Goal: Task Accomplishment & Management: Use online tool/utility

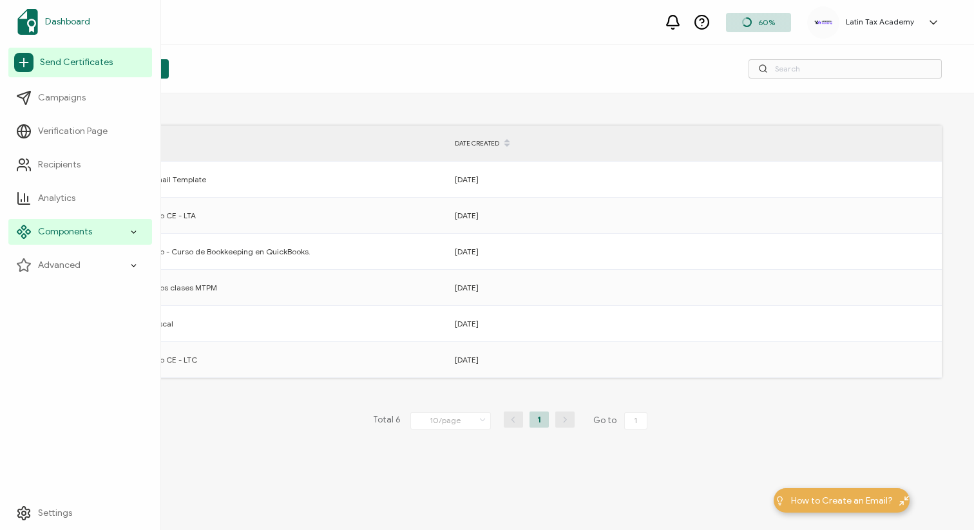
click at [68, 19] on span "Dashboard" at bounding box center [67, 21] width 45 height 13
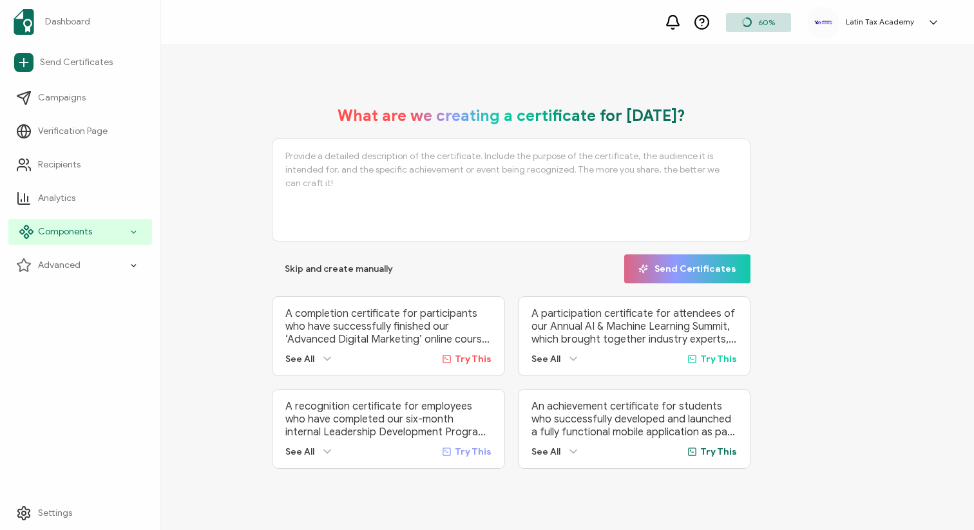
click at [60, 226] on span "Components" at bounding box center [65, 231] width 54 height 13
click at [872, 16] on div "Latin Tax Academy Latin Tax Academy [EMAIL_ADDRESS][DOMAIN_NAME] ID: 29731869 L…" at bounding box center [876, 22] width 139 height 32
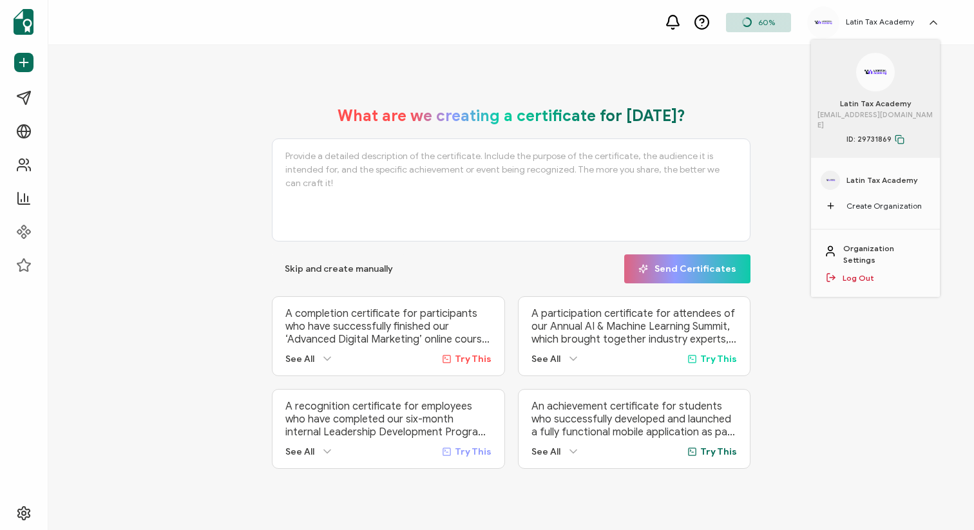
click at [863, 175] on span "Latin Tax Academy" at bounding box center [881, 181] width 71 height 12
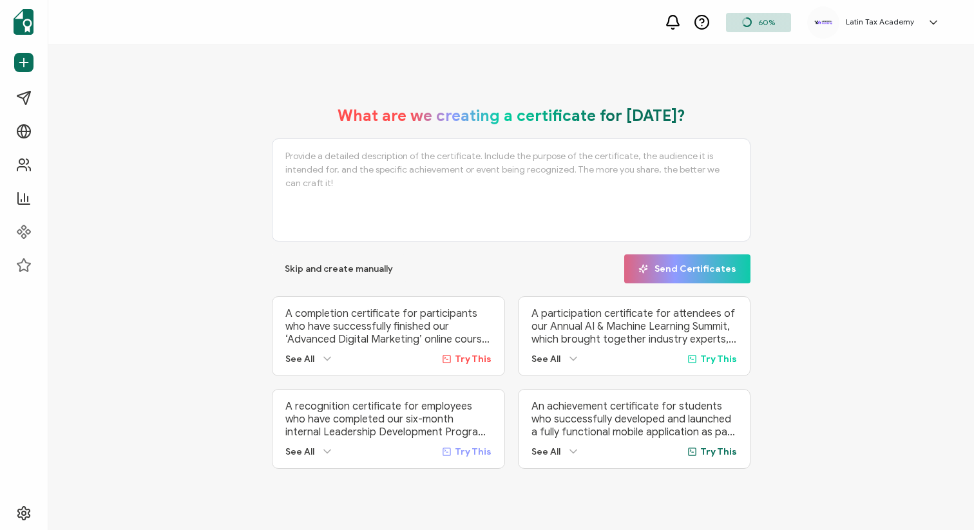
click at [901, 18] on h5 "Latin Tax Academy" at bounding box center [880, 21] width 68 height 9
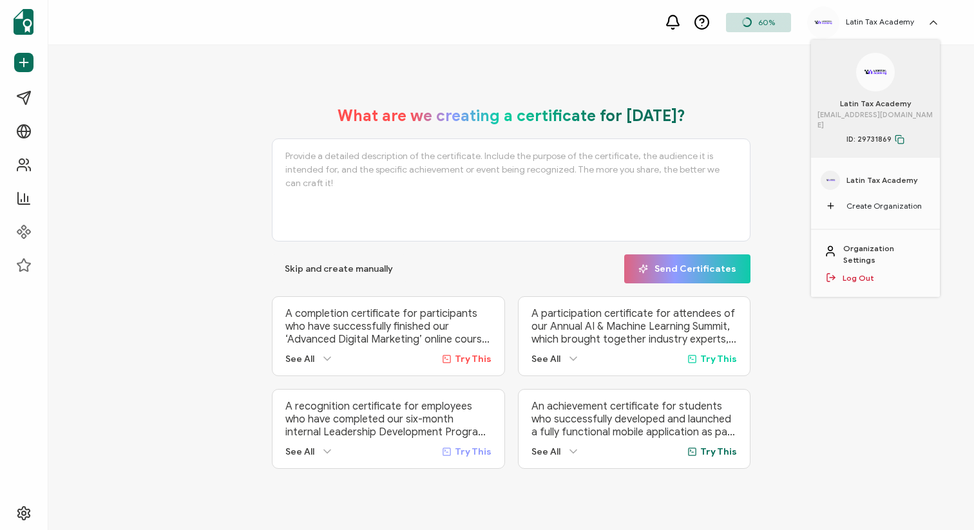
click at [751, 24] on icon at bounding box center [747, 22] width 8 height 8
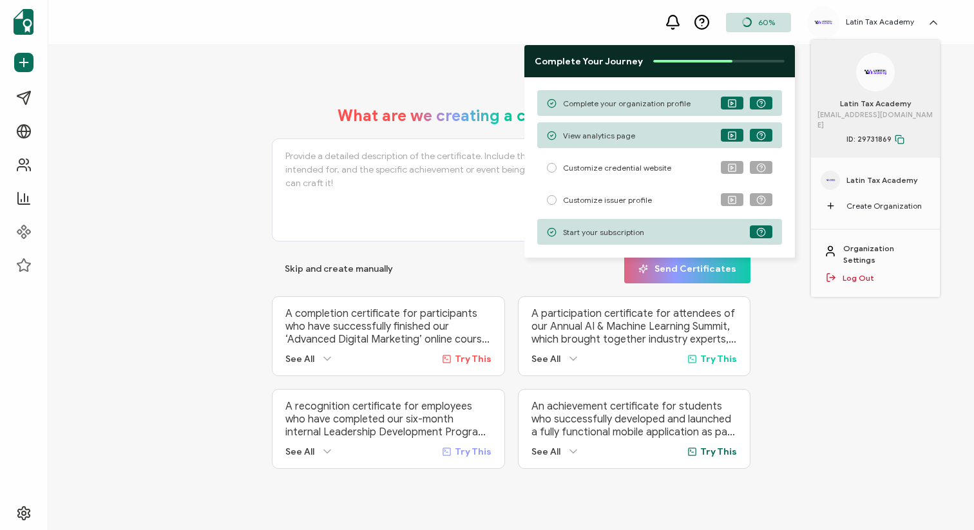
click at [641, 167] on span "Customize credential website" at bounding box center [617, 168] width 108 height 10
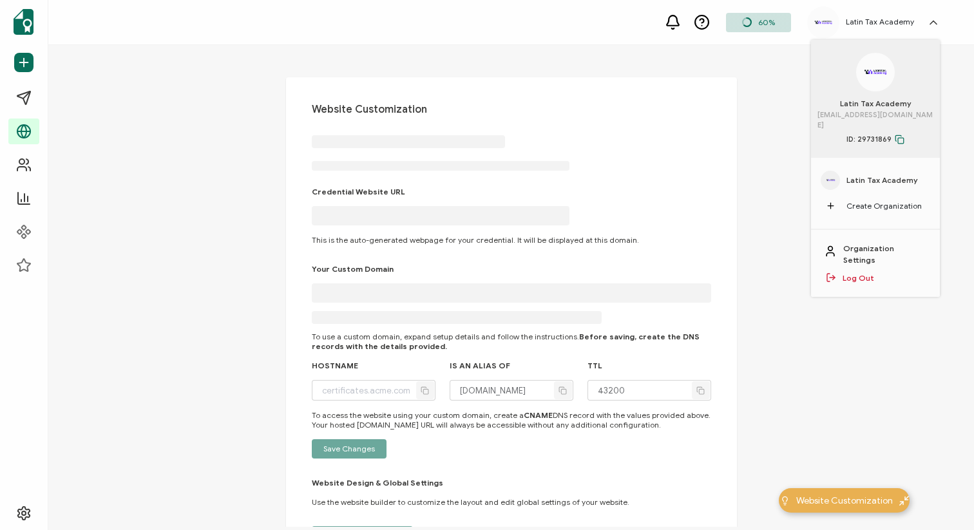
type input "[DOMAIN_NAME]"
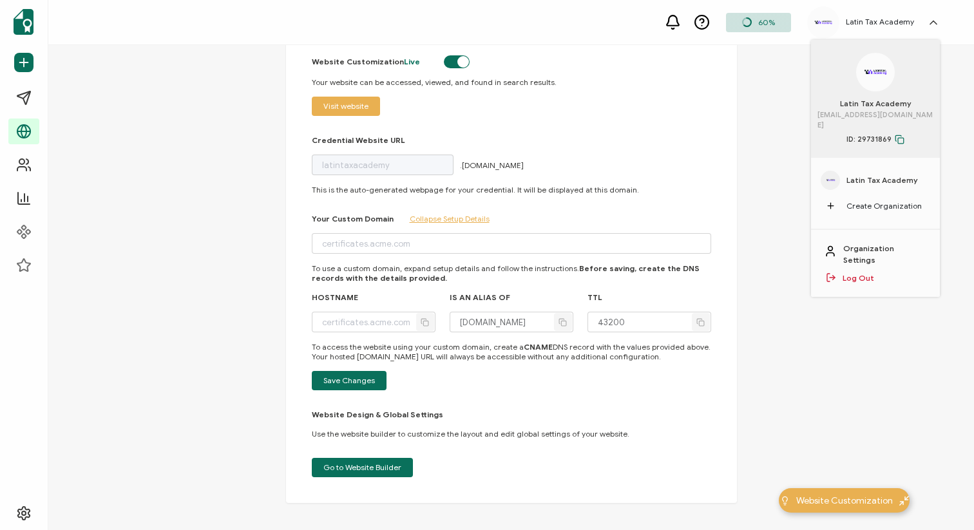
scroll to position [89, 0]
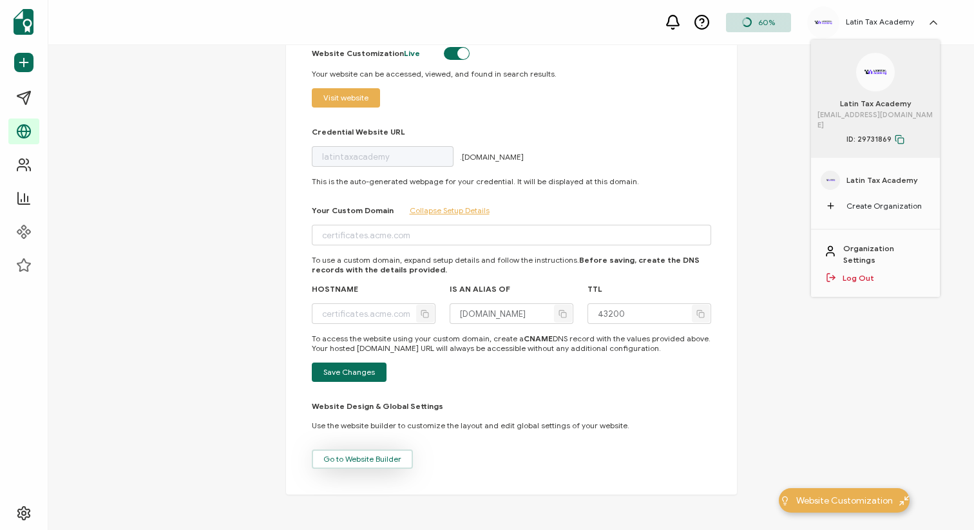
click at [380, 459] on span "Go to Website Builder" at bounding box center [362, 459] width 78 height 8
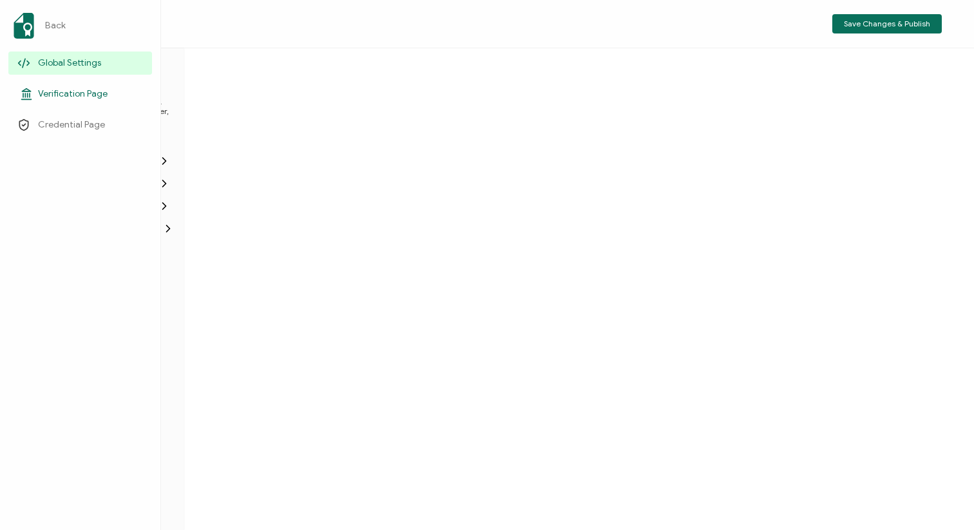
click at [63, 93] on span "Verification Page" at bounding box center [73, 94] width 70 height 13
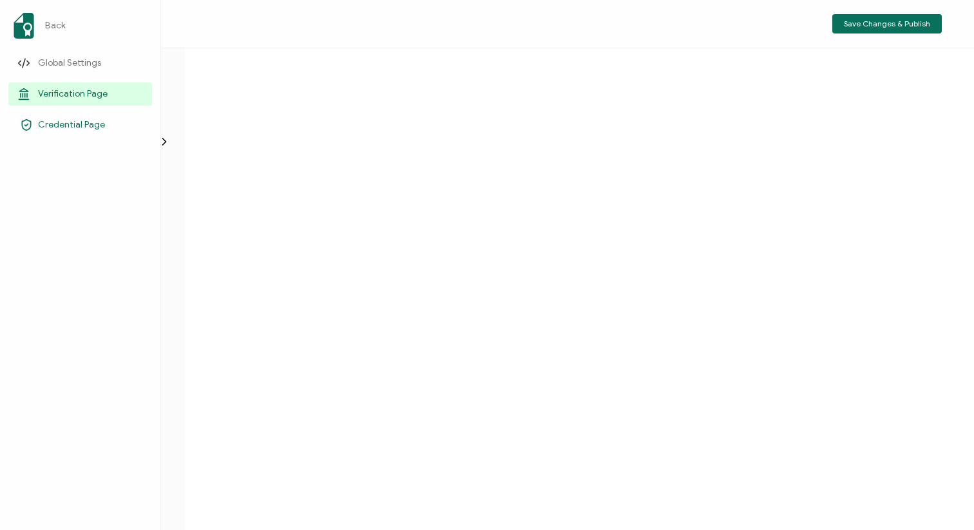
click at [68, 125] on span "Credential Page" at bounding box center [71, 125] width 67 height 13
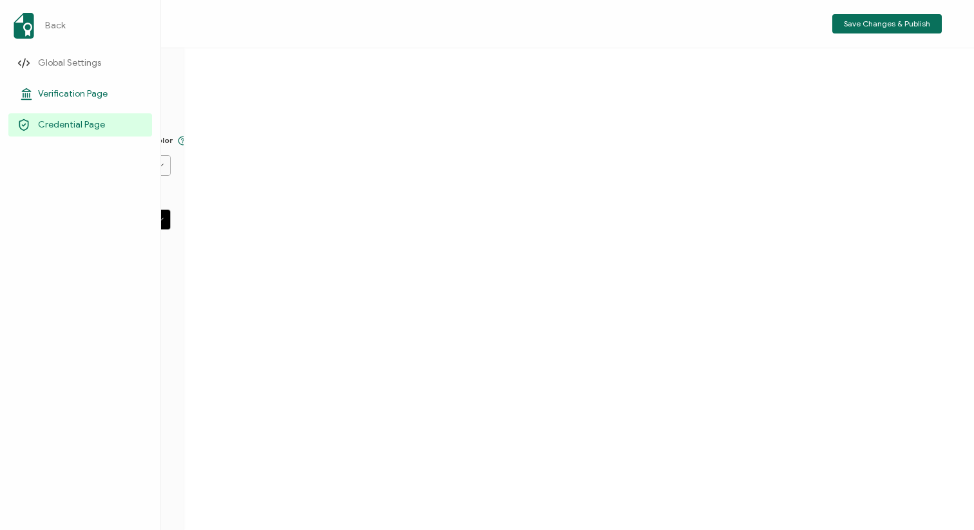
click at [65, 88] on span "Verification Page" at bounding box center [73, 94] width 70 height 13
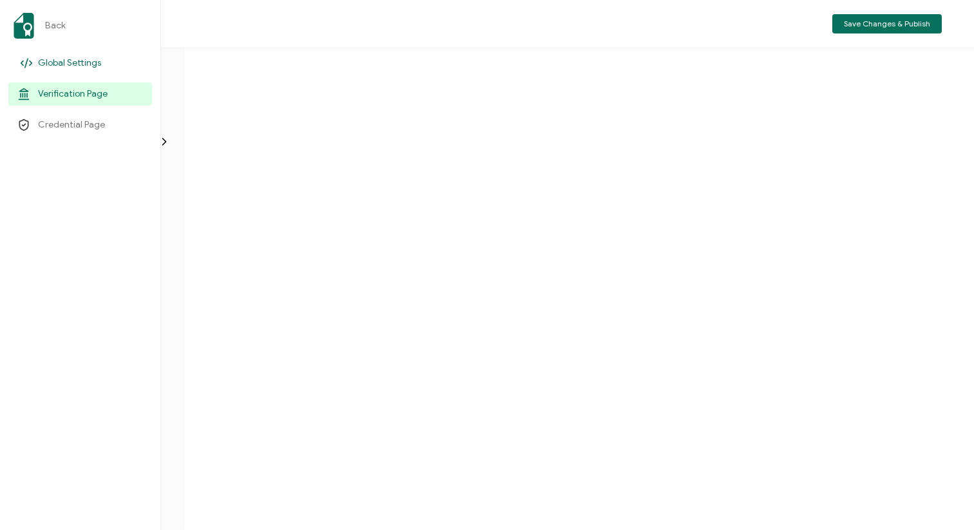
click at [69, 60] on span "Global Settings" at bounding box center [69, 63] width 63 height 13
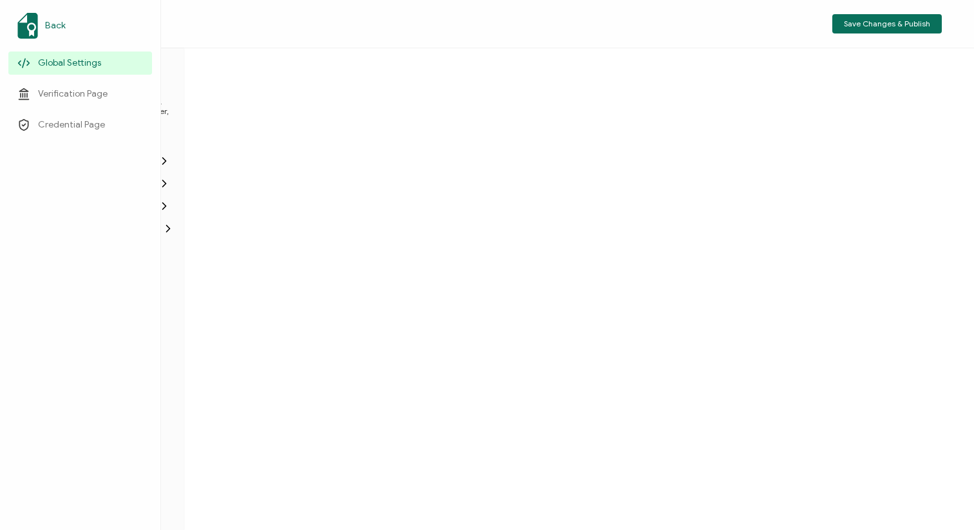
click at [53, 23] on span "Back" at bounding box center [55, 25] width 21 height 13
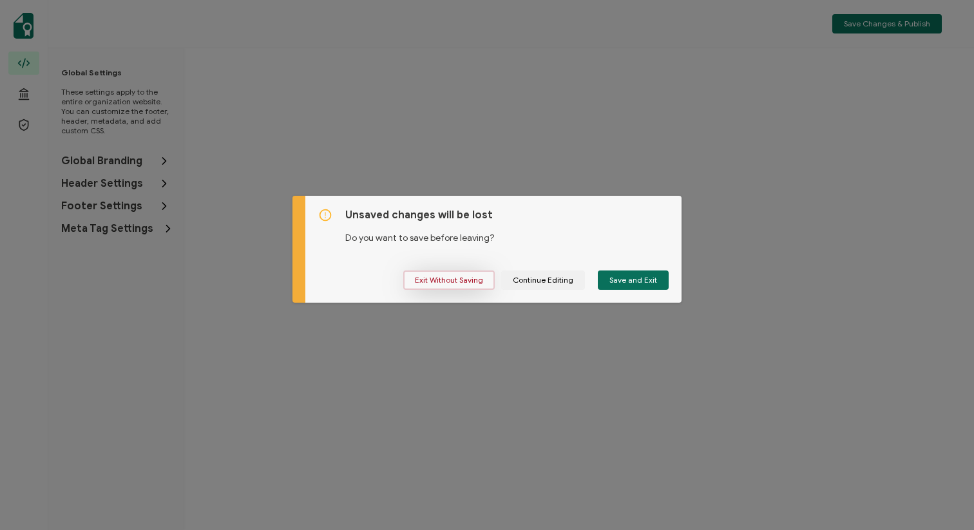
click at [464, 280] on span "Exit Without Saving" at bounding box center [449, 280] width 68 height 8
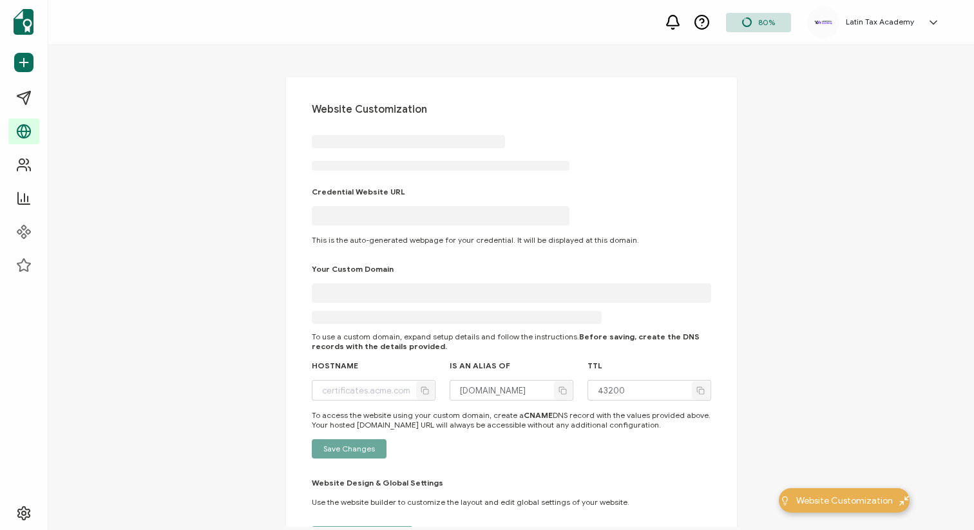
type input "[DOMAIN_NAME]"
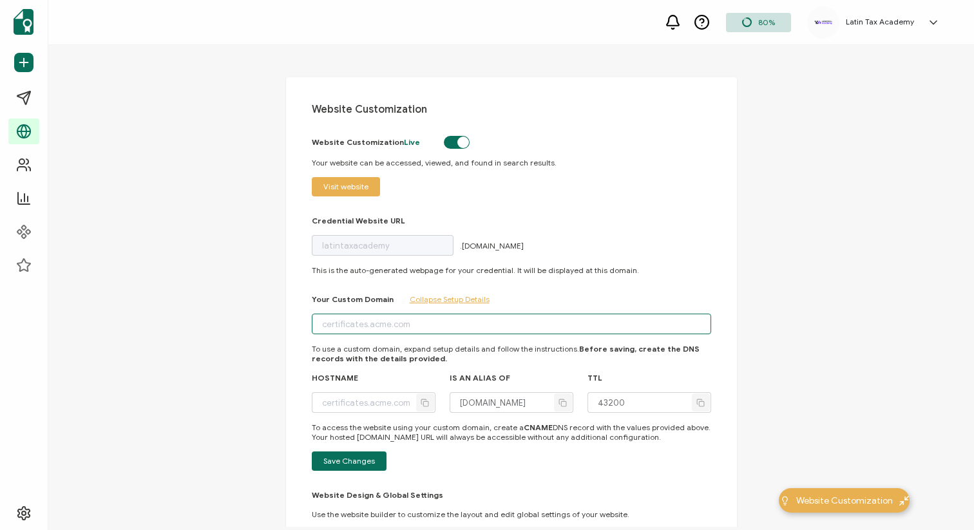
click at [396, 328] on input "text" at bounding box center [511, 324] width 399 height 21
click at [352, 188] on span "Visit website" at bounding box center [345, 187] width 45 height 8
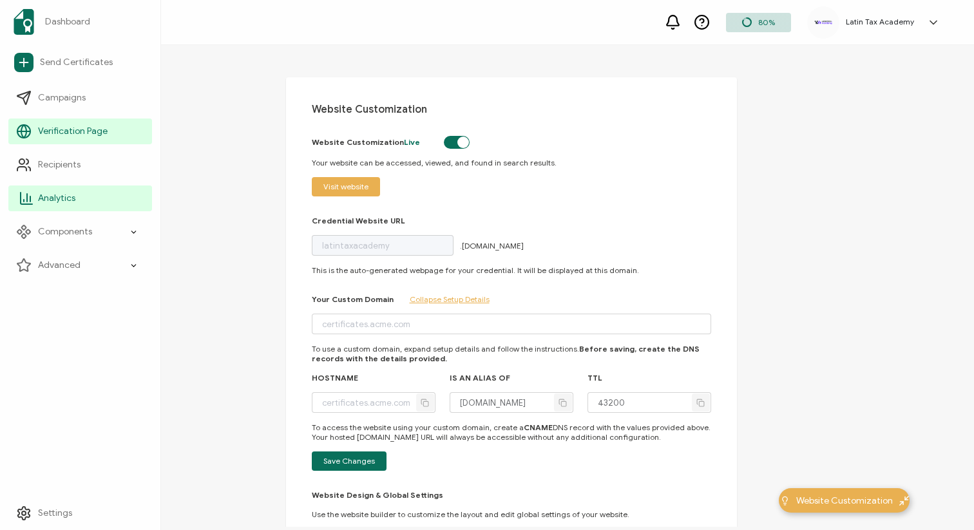
click at [61, 204] on span "Analytics" at bounding box center [56, 198] width 37 height 13
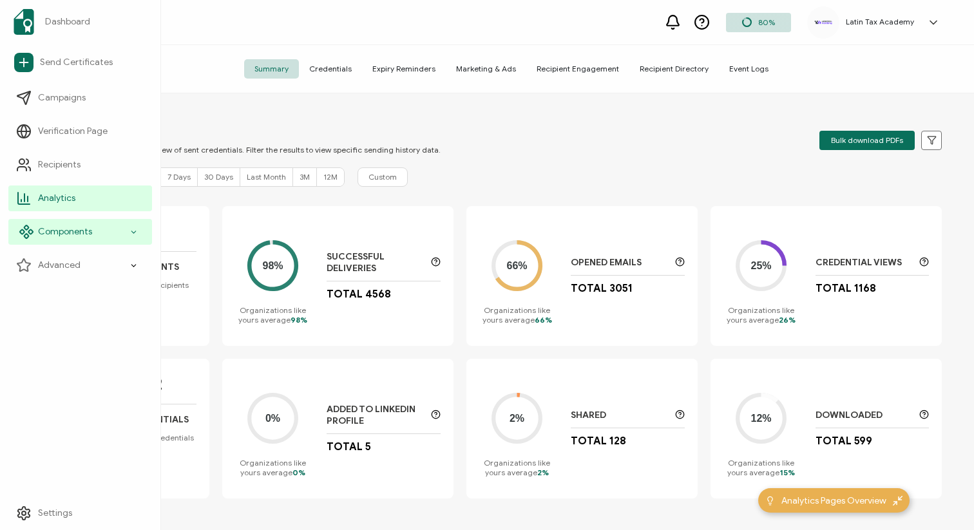
click at [58, 227] on span "Components" at bounding box center [65, 231] width 54 height 13
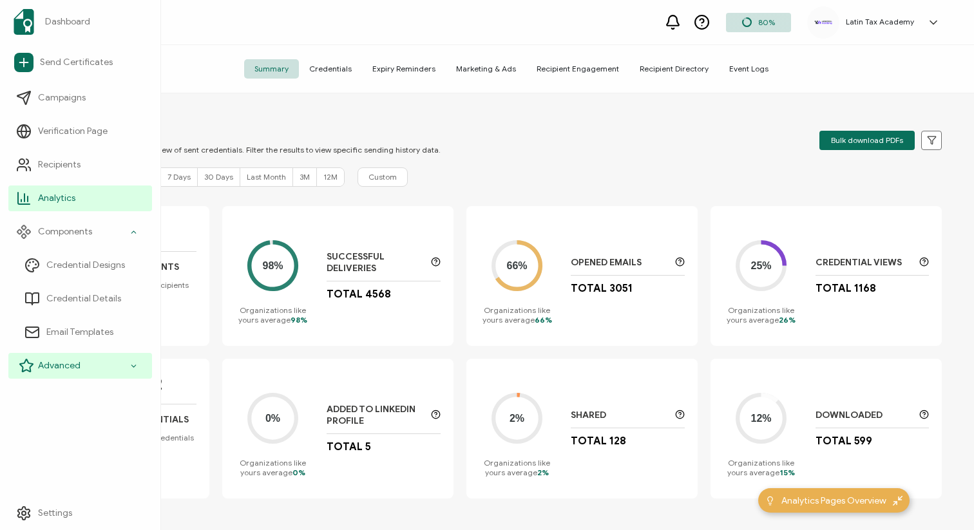
click at [76, 358] on div "Advanced" at bounding box center [80, 366] width 144 height 26
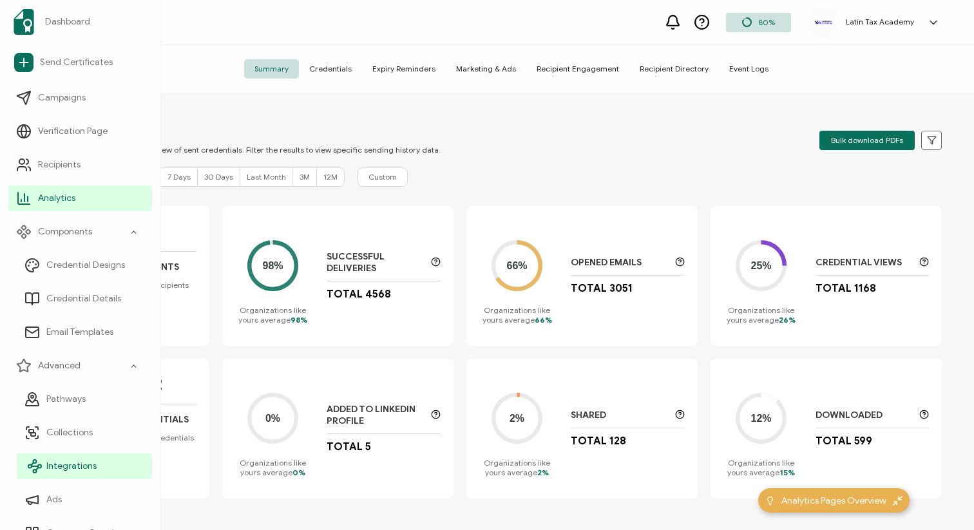
click at [78, 460] on span "Integrations" at bounding box center [71, 466] width 50 height 13
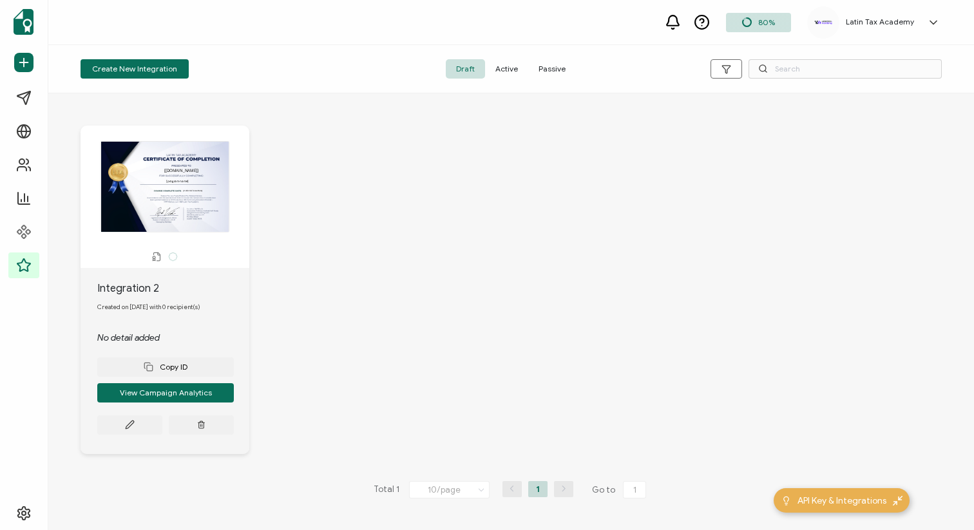
click at [505, 71] on span "Active" at bounding box center [506, 68] width 43 height 19
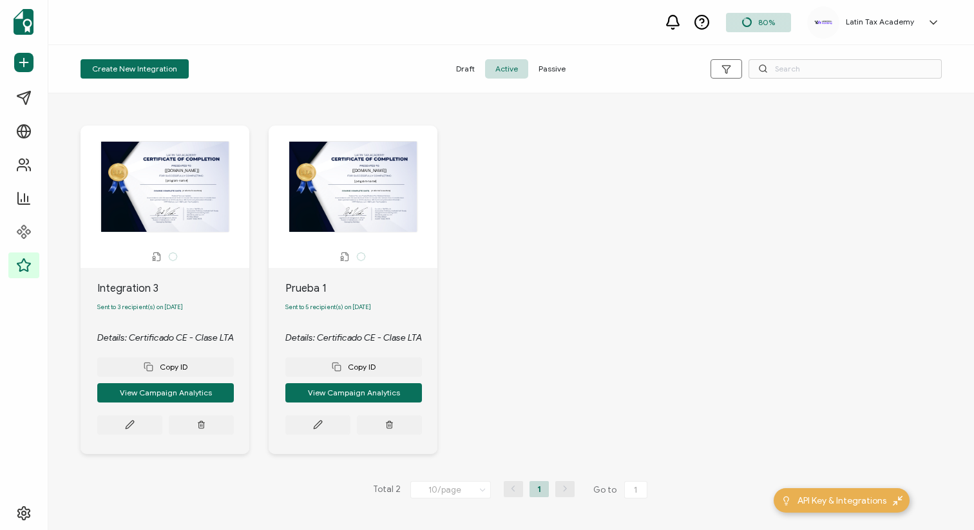
click at [171, 226] on div "The recipient’s full name, which will be automatically filled based on the info…" at bounding box center [165, 186] width 156 height 91
click at [136, 306] on span "Sent to 3 recipient(s) on [DATE]" at bounding box center [140, 307] width 86 height 8
click at [155, 401] on button "View Campaign Analytics" at bounding box center [165, 392] width 137 height 19
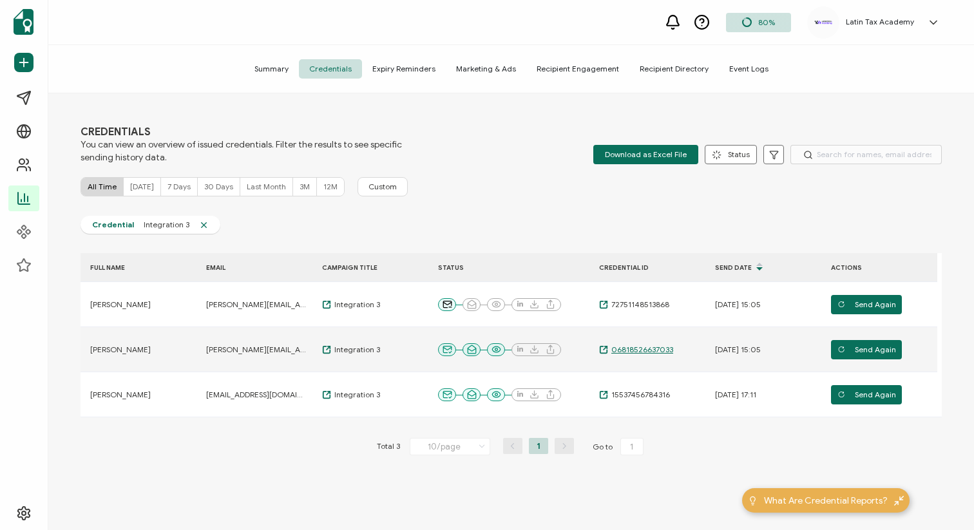
click at [605, 350] on icon at bounding box center [603, 349] width 9 height 9
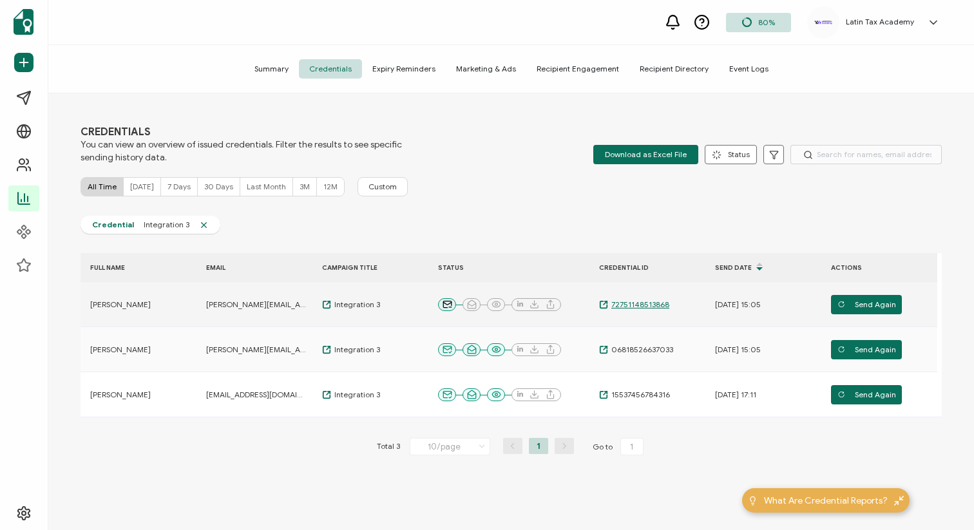
click at [603, 303] on icon at bounding box center [604, 302] width 3 height 3
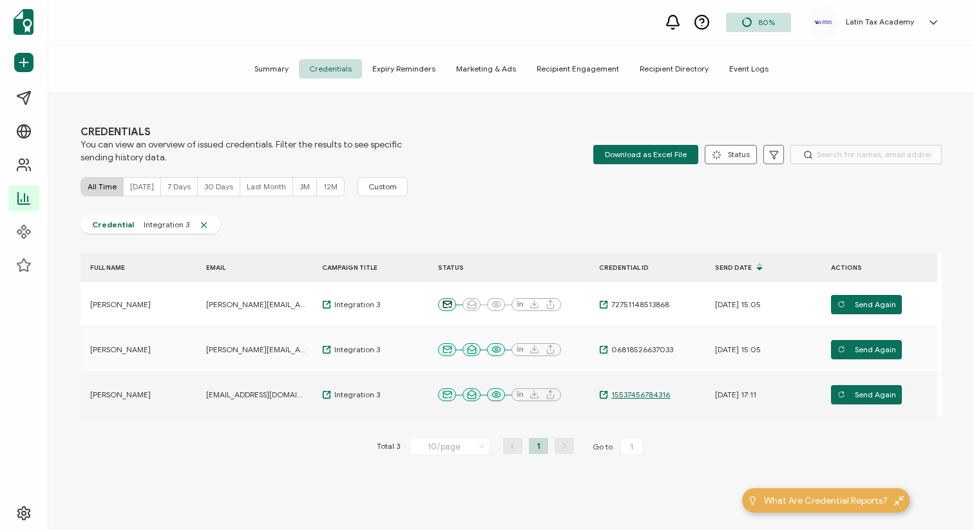
click at [609, 393] on span "15537456784316" at bounding box center [639, 395] width 62 height 10
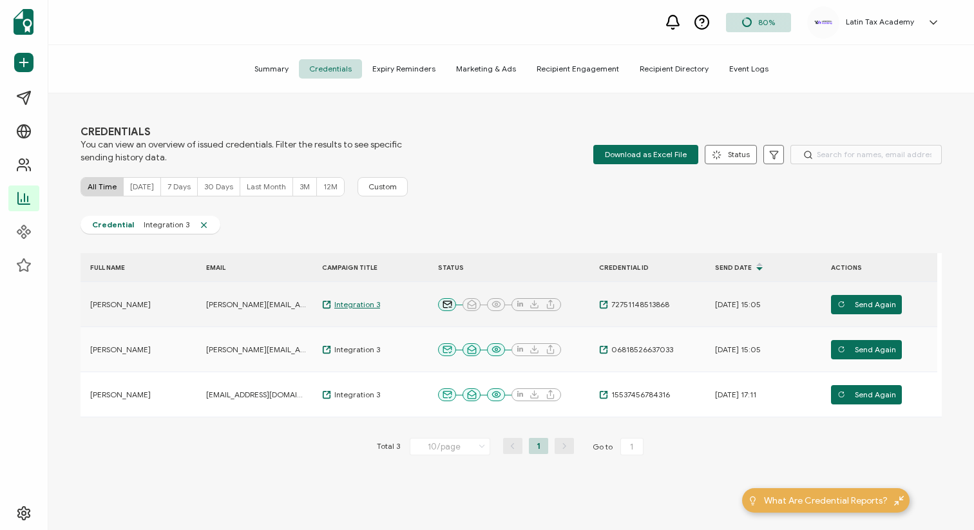
click at [331, 304] on span "Integration 3" at bounding box center [355, 304] width 49 height 10
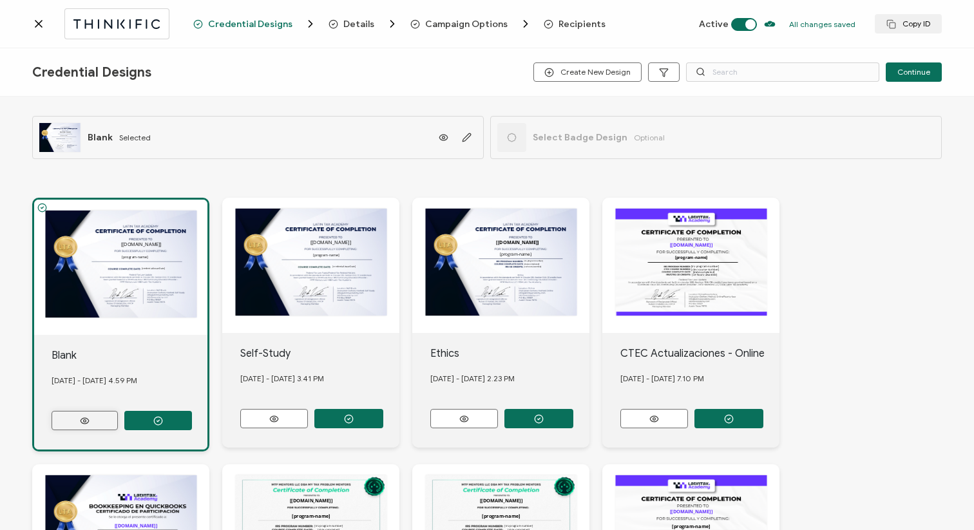
click at [86, 416] on icon at bounding box center [85, 421] width 16 height 10
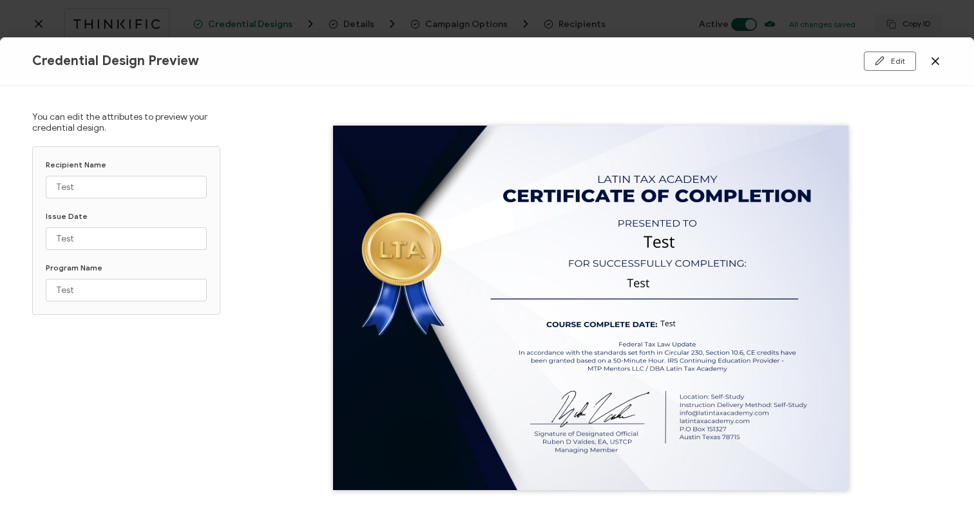
click at [935, 61] on icon at bounding box center [935, 61] width 6 height 6
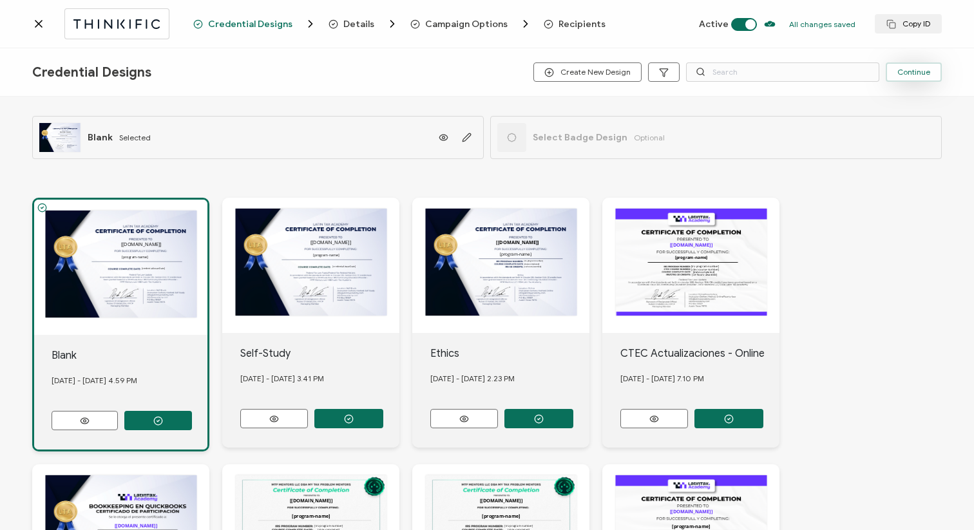
click at [909, 73] on span "Continue" at bounding box center [913, 72] width 33 height 8
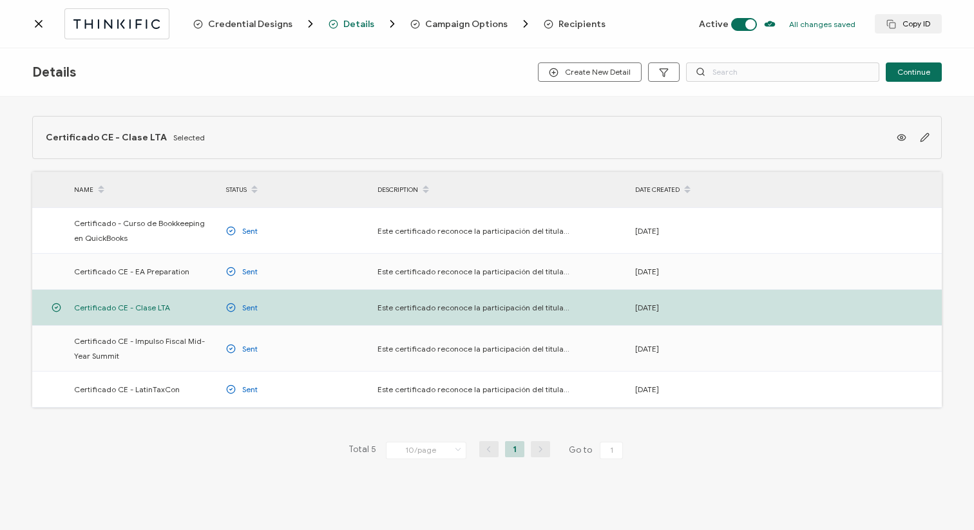
click at [909, 73] on span "Continue" at bounding box center [913, 72] width 33 height 8
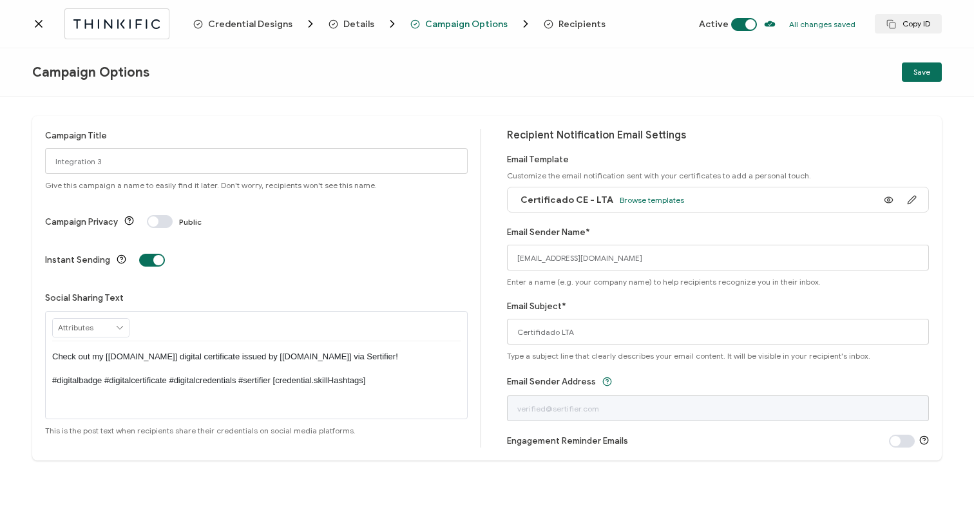
click at [261, 22] on span "Credential Designs" at bounding box center [250, 24] width 84 height 10
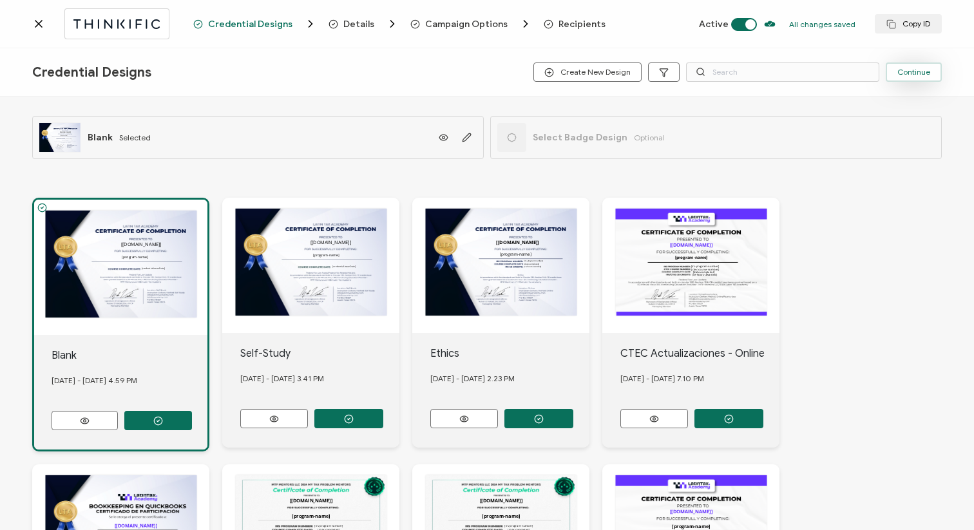
click at [921, 73] on span "Continue" at bounding box center [913, 72] width 33 height 8
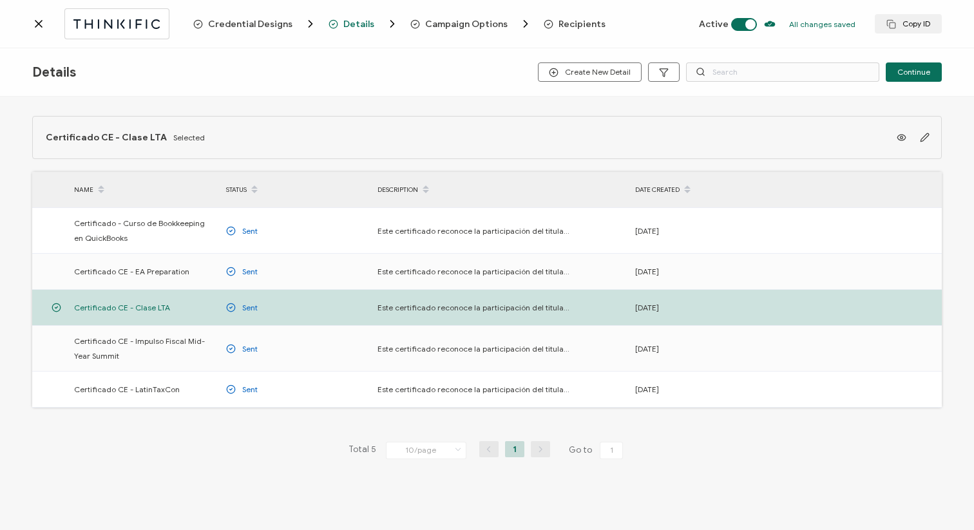
click at [921, 73] on span "Continue" at bounding box center [913, 72] width 33 height 8
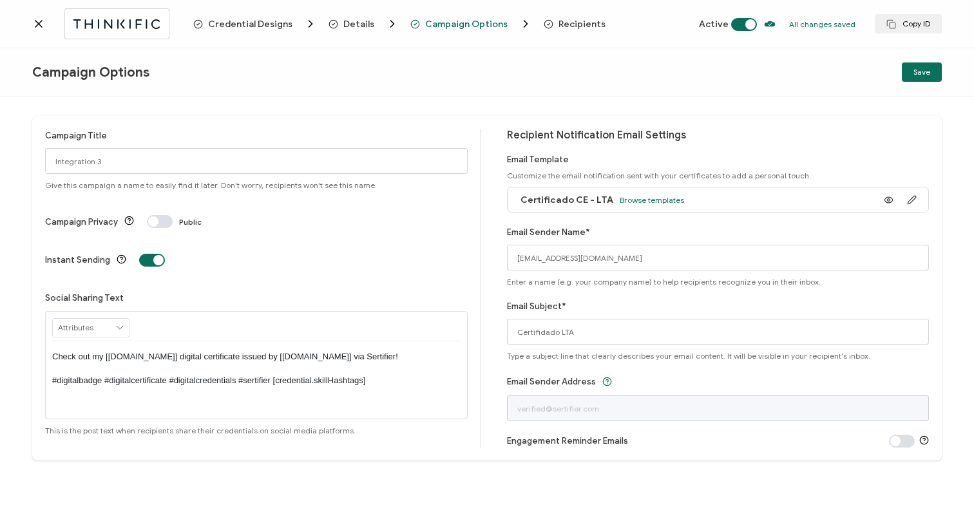
click at [921, 73] on span "Save" at bounding box center [921, 72] width 17 height 8
click at [36, 26] on icon at bounding box center [38, 24] width 6 height 6
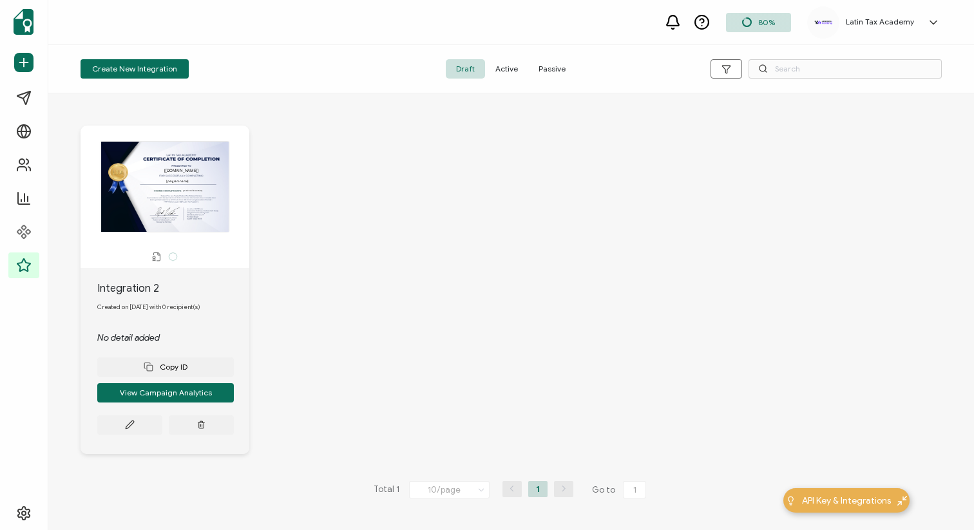
click at [192, 209] on div "The recipient’s full name, which will be automatically filled based on the info…" at bounding box center [165, 186] width 156 height 91
click at [511, 68] on span "Active" at bounding box center [506, 68] width 43 height 19
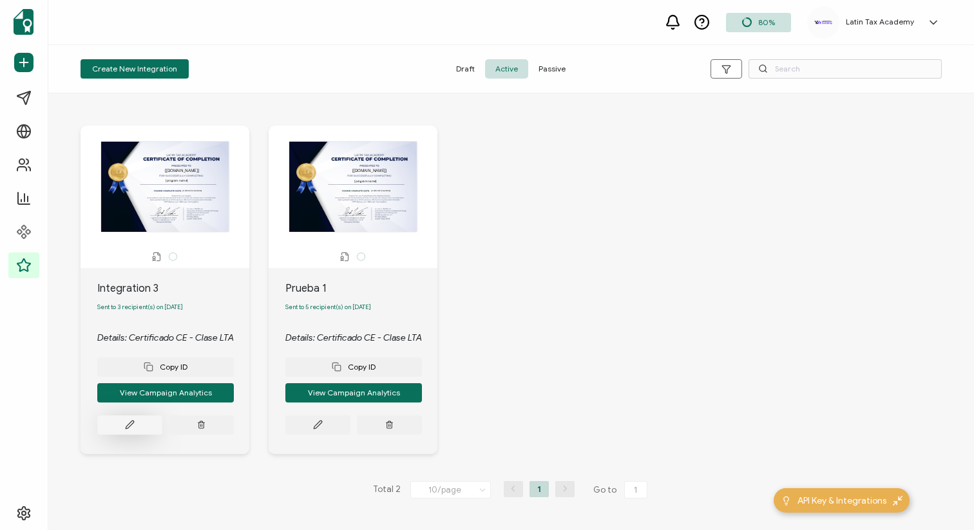
click at [134, 424] on icon at bounding box center [130, 425] width 10 height 10
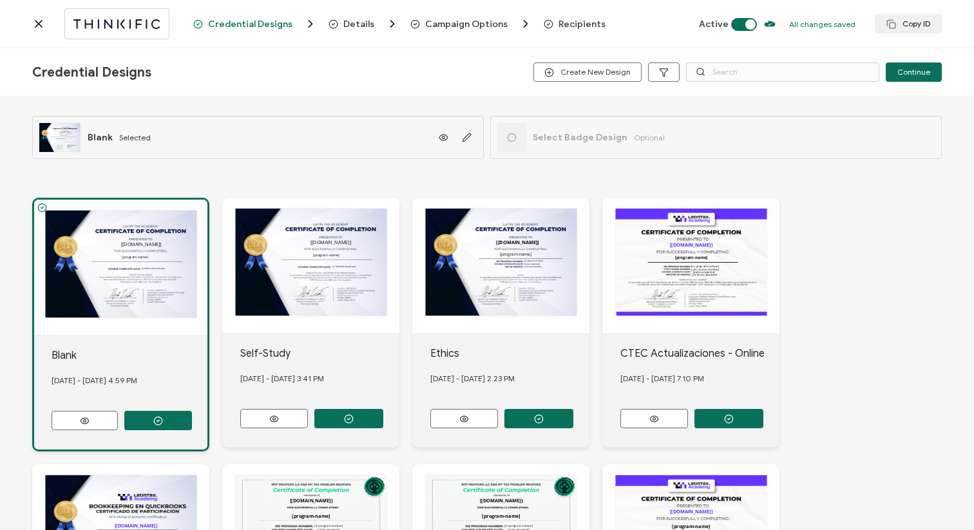
click at [35, 21] on icon at bounding box center [38, 24] width 6 height 6
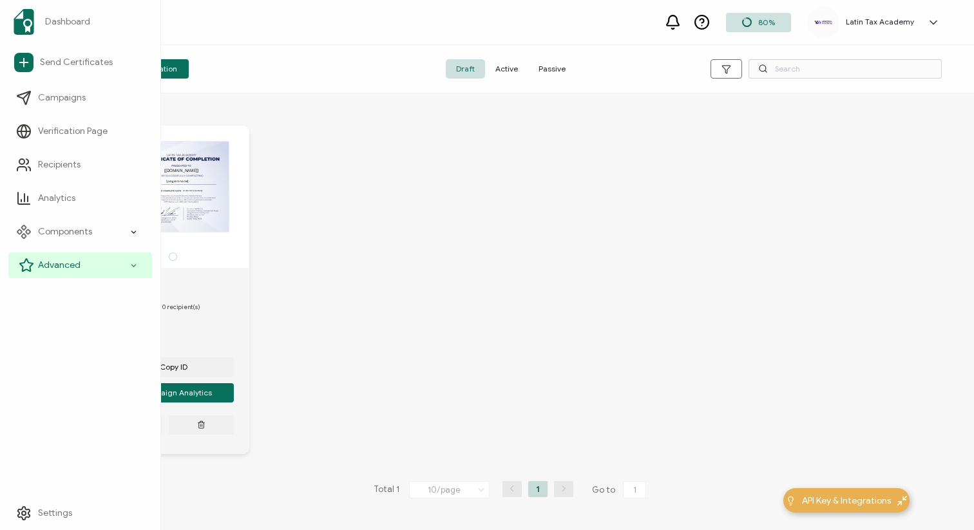
click at [57, 272] on div "Advanced" at bounding box center [80, 265] width 144 height 26
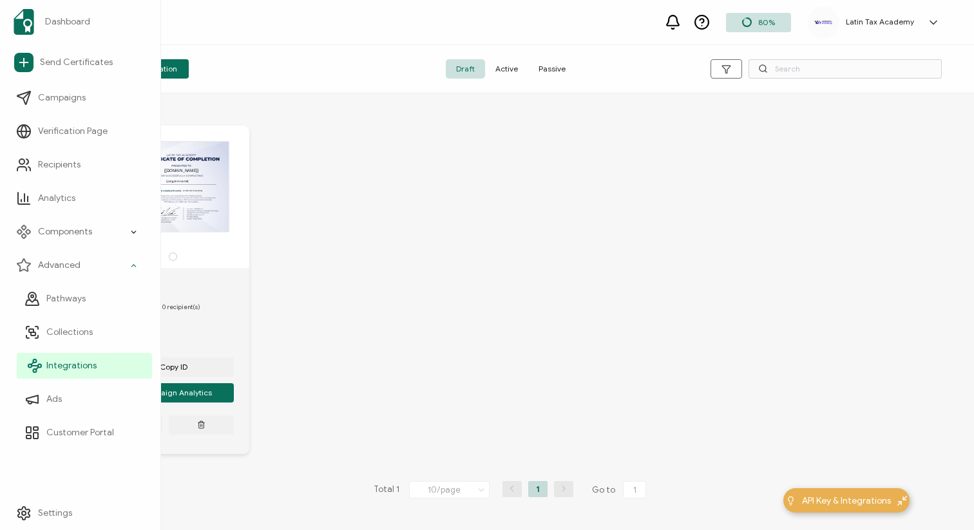
click at [64, 368] on span "Integrations" at bounding box center [71, 365] width 50 height 13
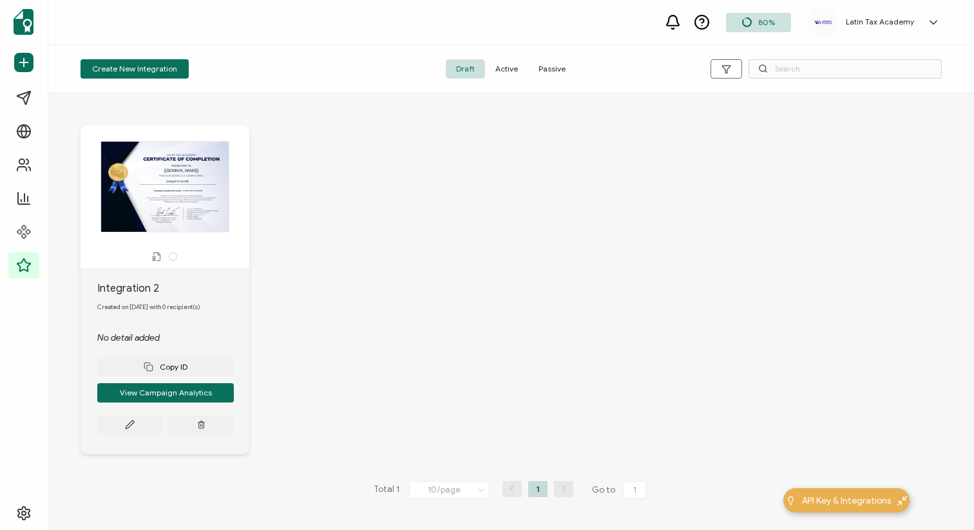
click at [353, 256] on div "The recipient’s full name, which will be automatically filled based on the info…" at bounding box center [510, 280] width 925 height 374
click at [159, 69] on button "Create New Integration" at bounding box center [135, 68] width 108 height 19
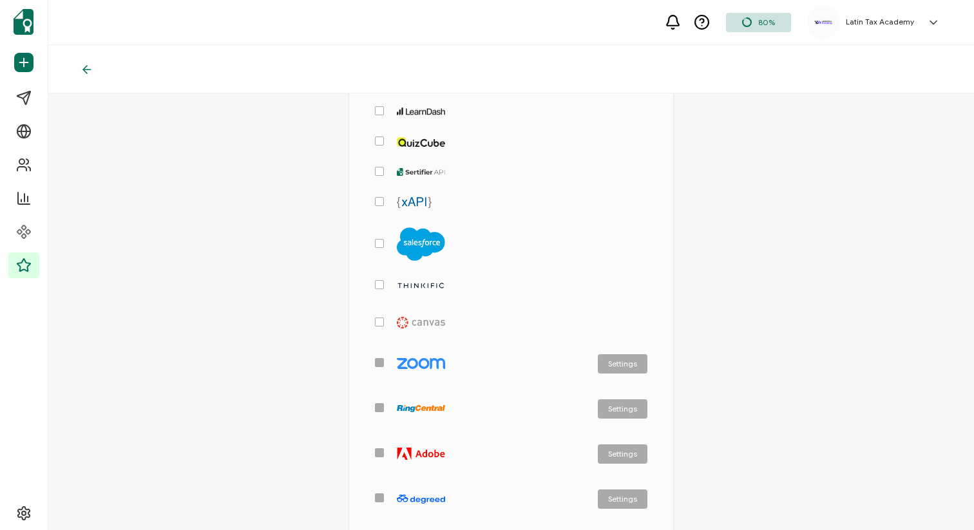
scroll to position [364, 0]
click at [380, 280] on span "checkbox-group" at bounding box center [379, 284] width 9 height 9
click at [384, 280] on input "checkbox-group" at bounding box center [384, 280] width 0 height 0
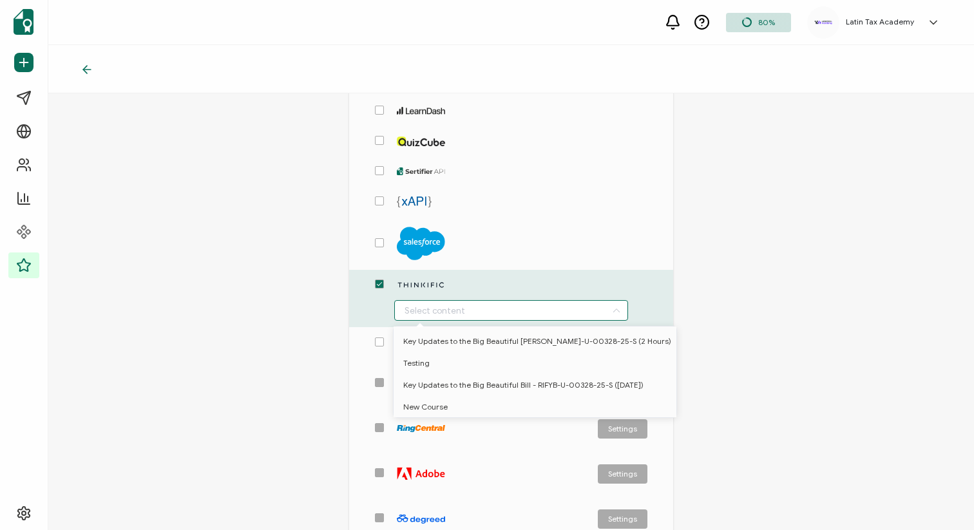
click at [451, 303] on input "checkbox-group" at bounding box center [511, 310] width 234 height 21
click at [475, 387] on span "Key Updates to the Big Beautiful Bill - RIFYB-U-00328-25-S ([DATE])" at bounding box center [523, 385] width 240 height 22
type input "Key Updates to the Big Beautiful Bill - RIFYB-U-00328-25-S ([DATE])"
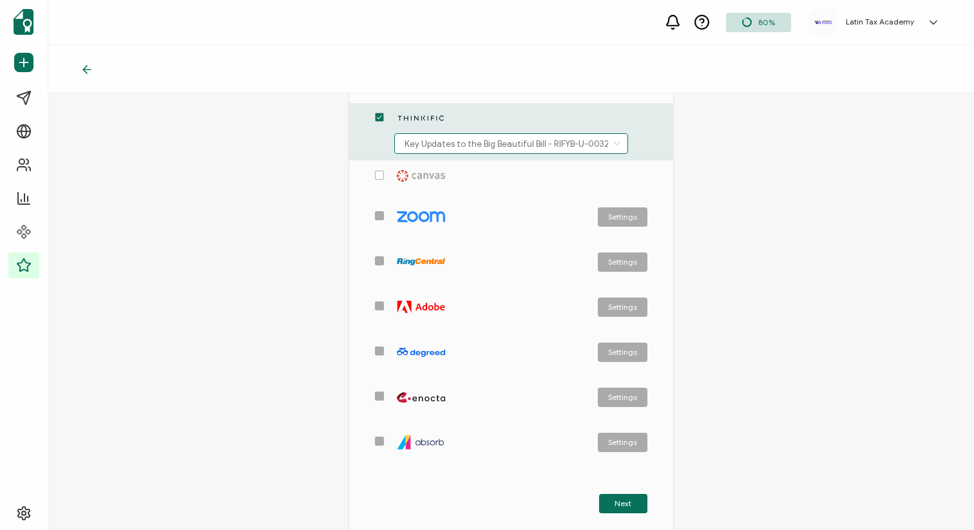
scroll to position [629, 0]
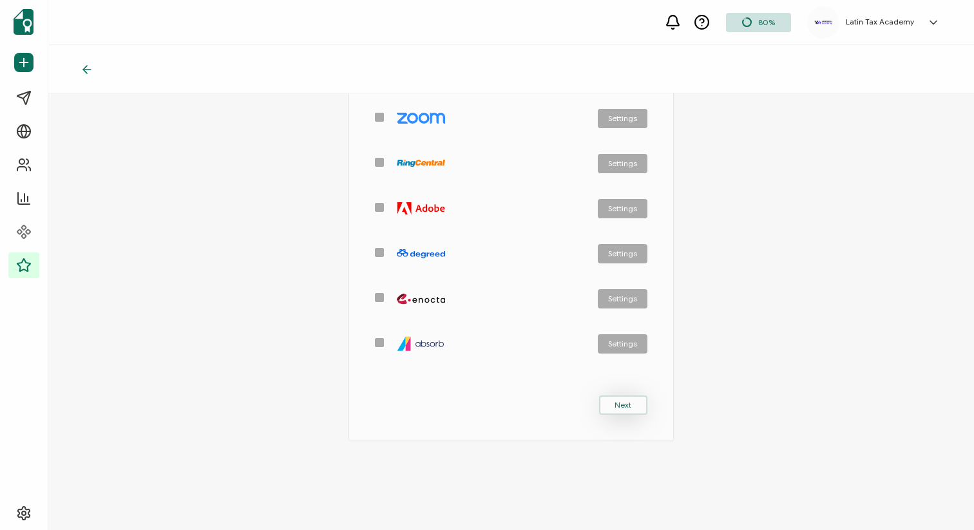
click at [618, 401] on span "Next" at bounding box center [622, 405] width 17 height 8
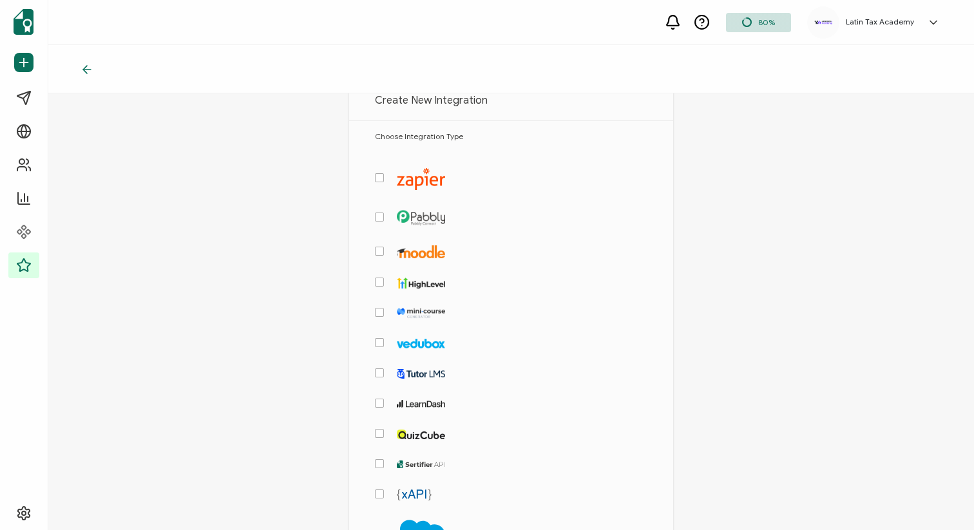
scroll to position [59, 0]
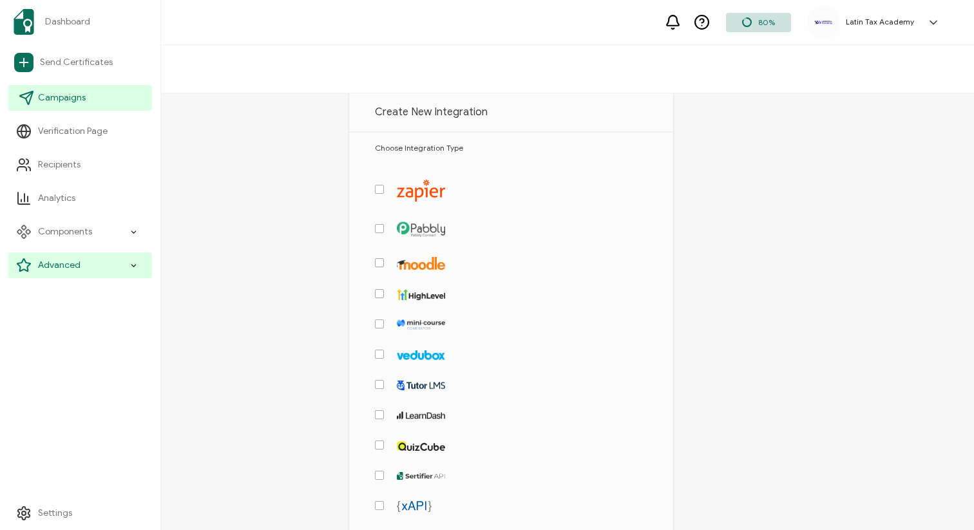
click at [52, 97] on span "Campaigns" at bounding box center [62, 97] width 48 height 13
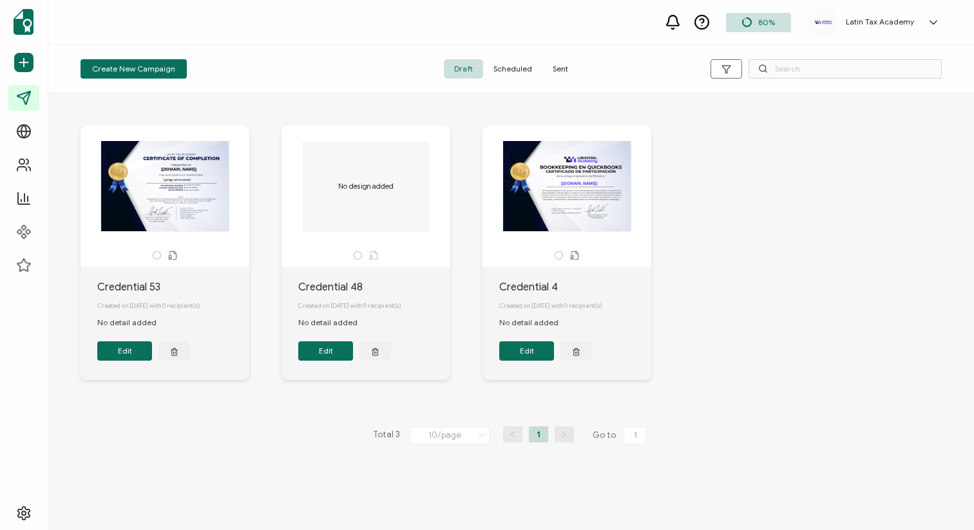
click at [560, 66] on span "Sent" at bounding box center [560, 68] width 36 height 19
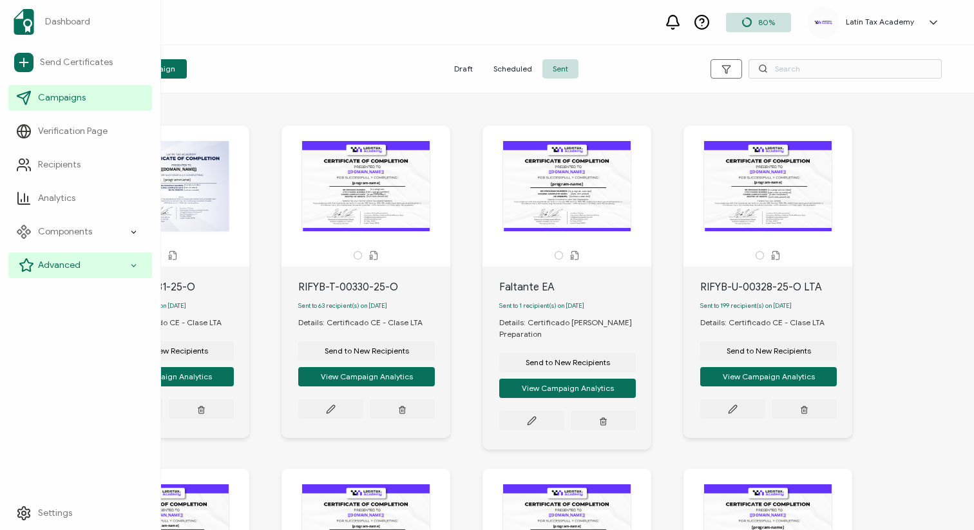
click at [77, 268] on span "Advanced" at bounding box center [59, 265] width 43 height 13
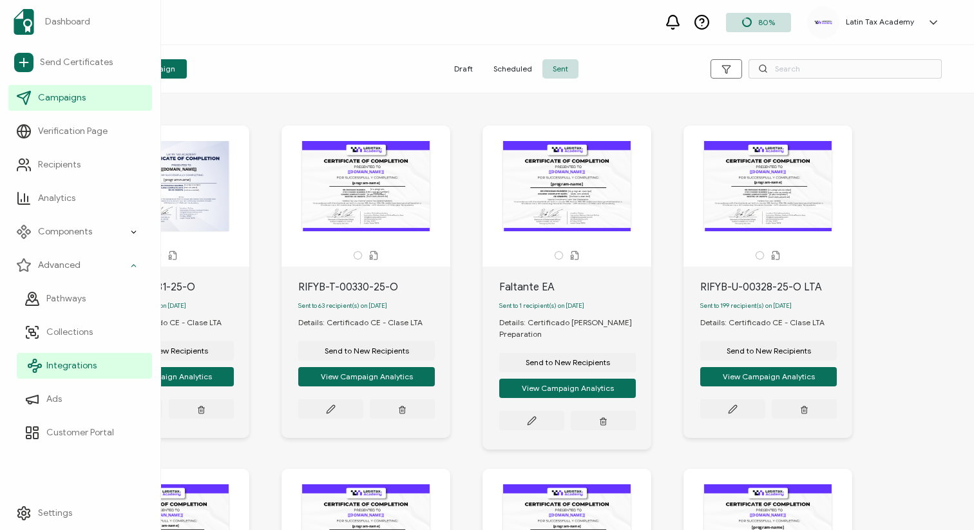
click at [71, 357] on link "Integrations" at bounding box center [84, 366] width 135 height 26
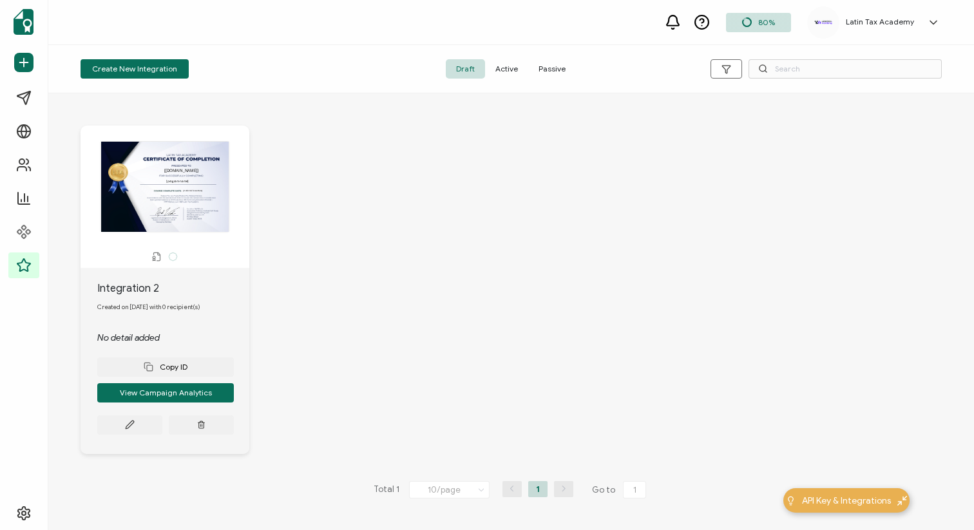
click at [508, 77] on span "Active" at bounding box center [506, 68] width 43 height 19
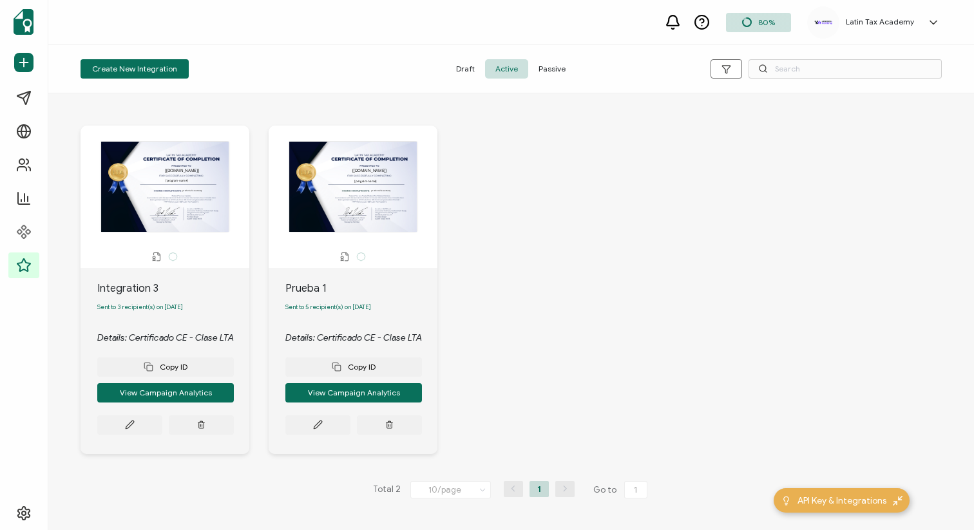
click at [556, 64] on span "Passive" at bounding box center [552, 68] width 48 height 19
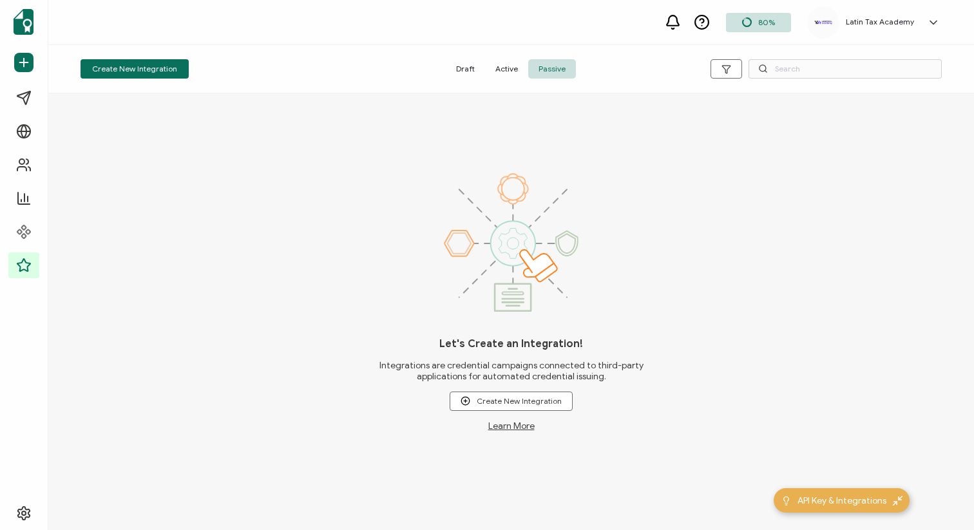
click at [506, 67] on span "Active" at bounding box center [506, 68] width 43 height 19
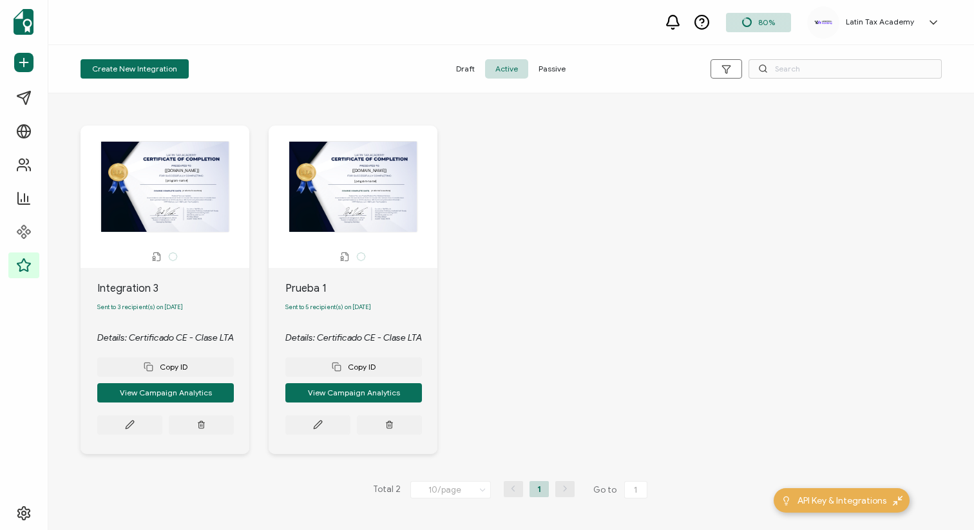
click at [169, 211] on div "The recipient’s full name, which will be automatically filled based on the info…" at bounding box center [165, 186] width 156 height 91
click at [178, 217] on div "The recipient’s full name, which will be automatically filled based on the info…" at bounding box center [165, 186] width 156 height 91
click at [147, 393] on button "View Campaign Analytics" at bounding box center [165, 392] width 137 height 19
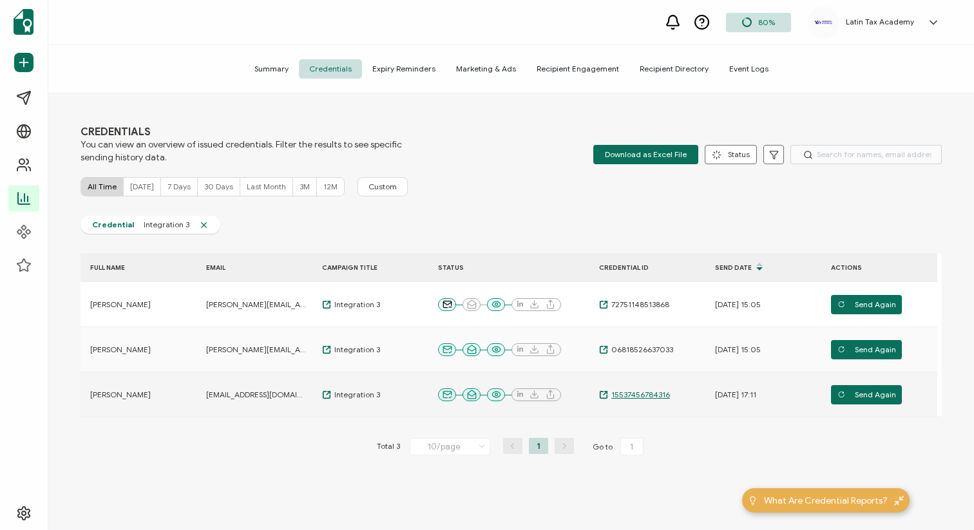
click at [618, 396] on span "15537456784316" at bounding box center [639, 395] width 62 height 10
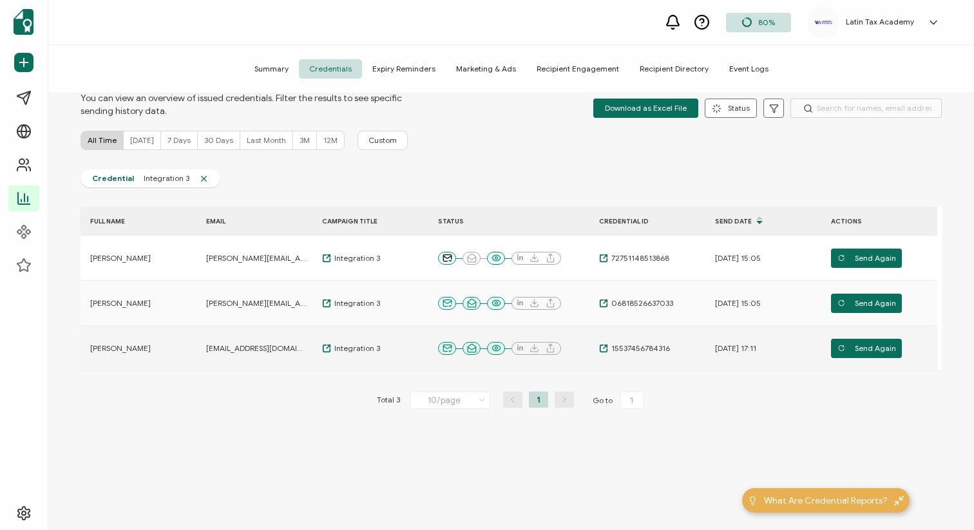
scroll to position [48, 0]
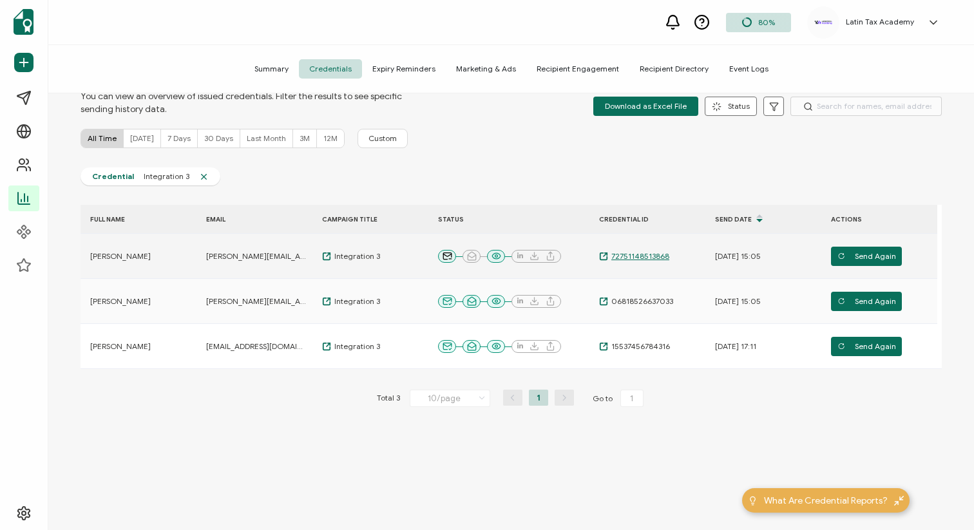
click at [603, 258] on icon at bounding box center [603, 256] width 9 height 9
